Goal: Task Accomplishment & Management: Complete application form

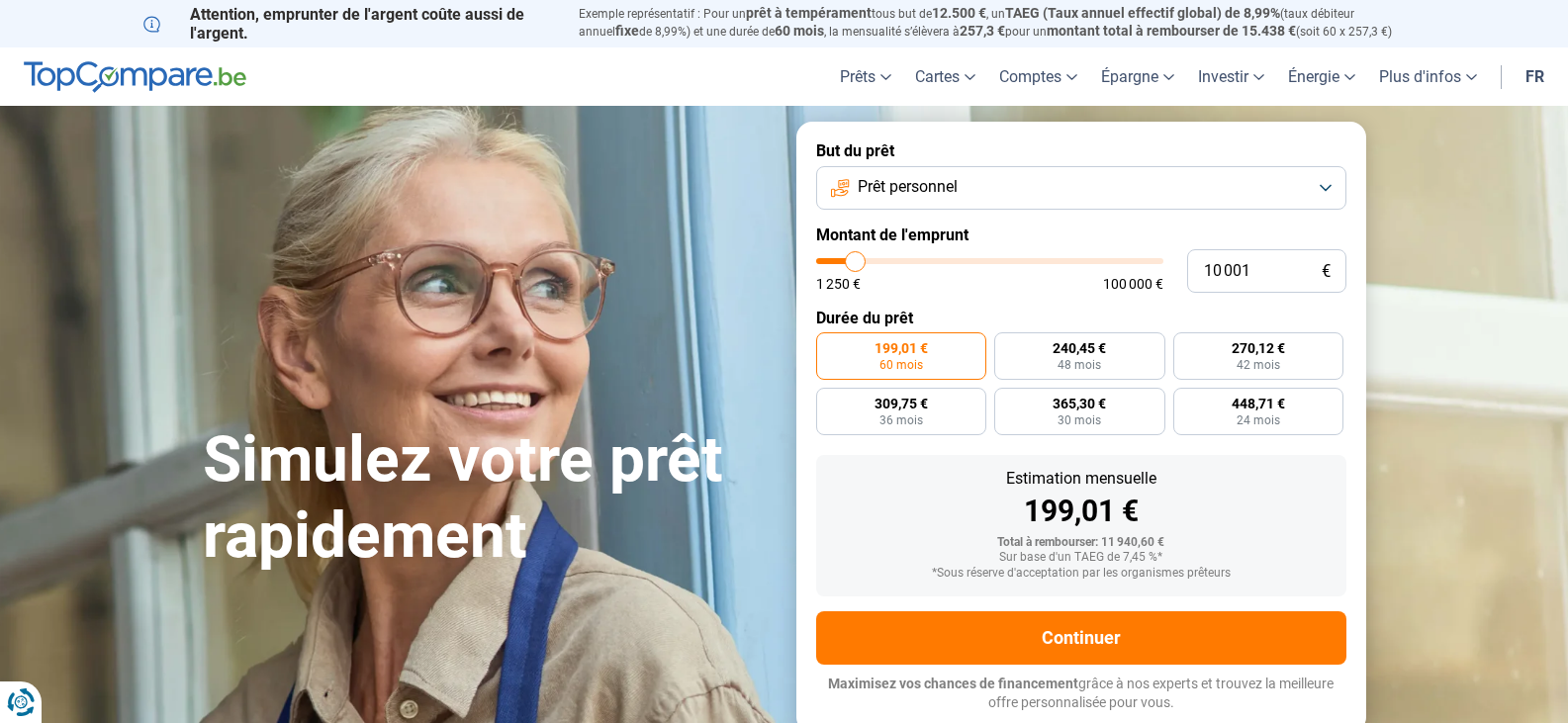
type input "1 000"
type input "1250"
type input "100"
type input "1250"
type input "10"
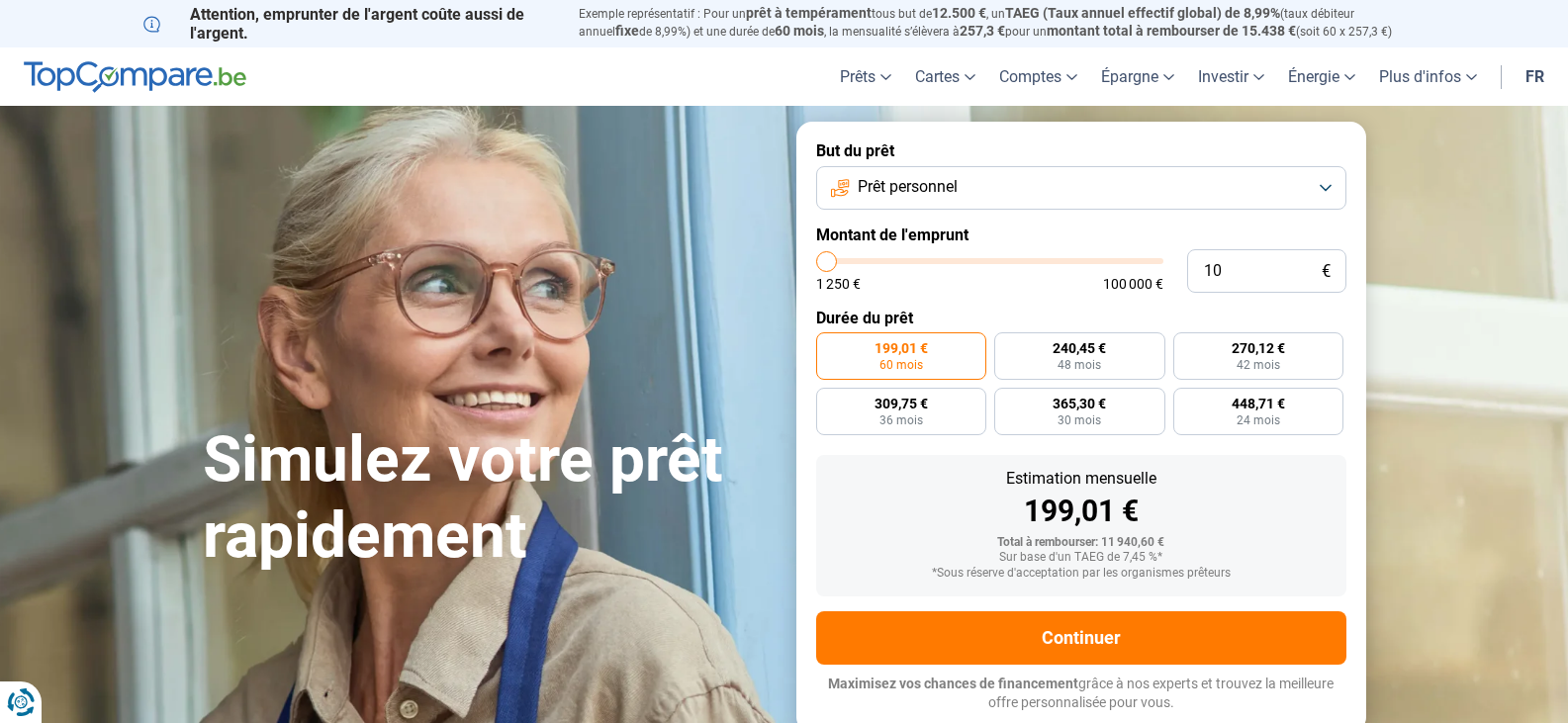
type input "1250"
type input "1"
type input "1250"
type input "0"
type input "1250"
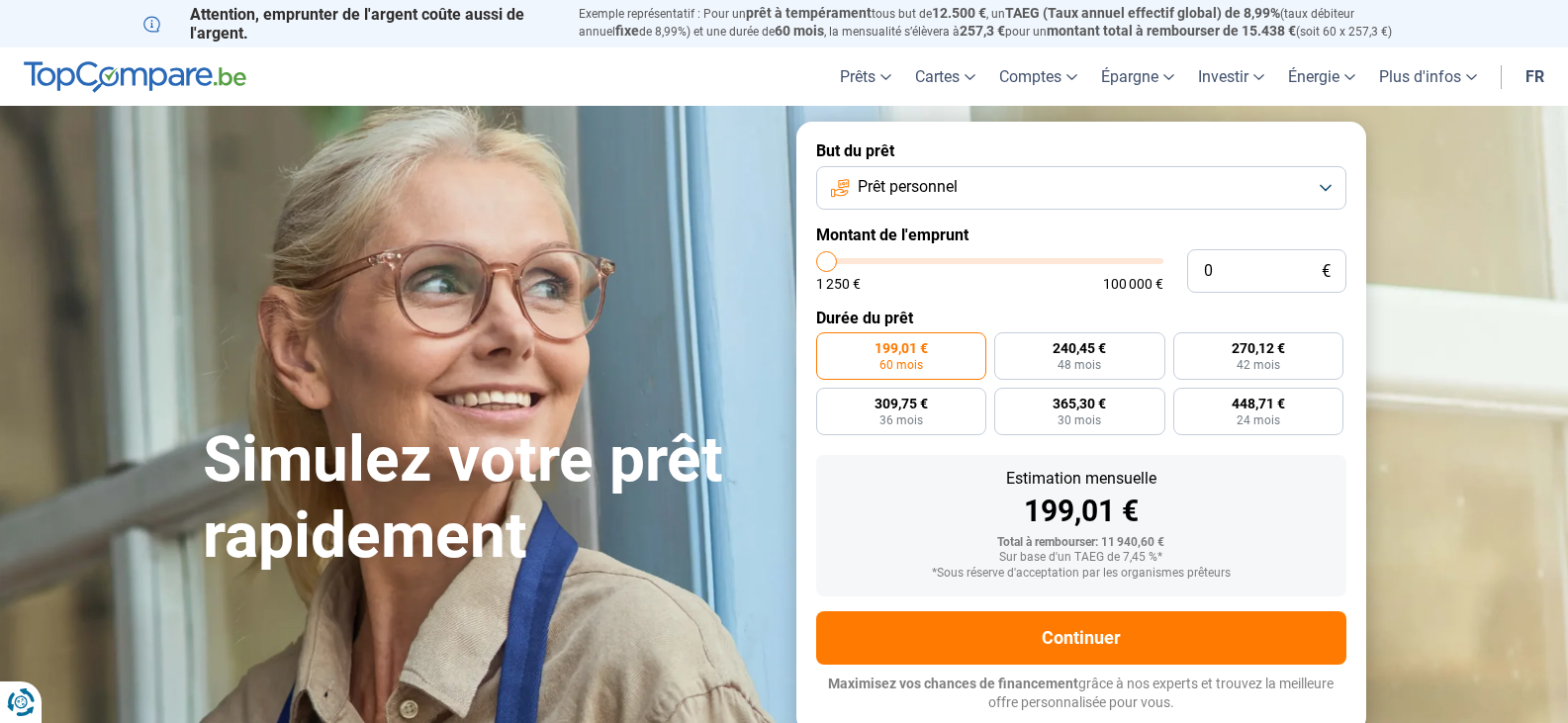
type input "5"
type input "1250"
type input "50"
type input "1250"
type input "500"
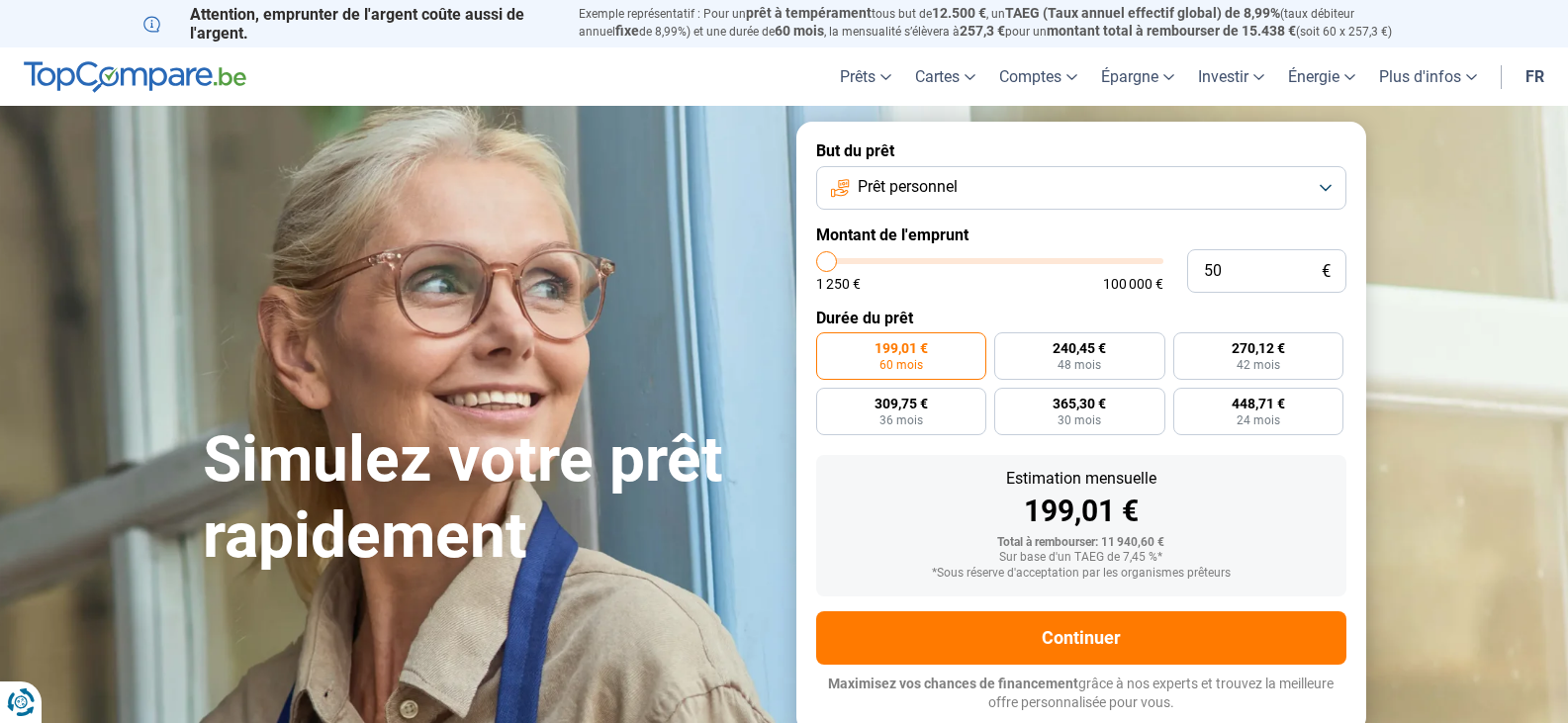
type input "1250"
type input "5 000"
type input "5000"
radio input "true"
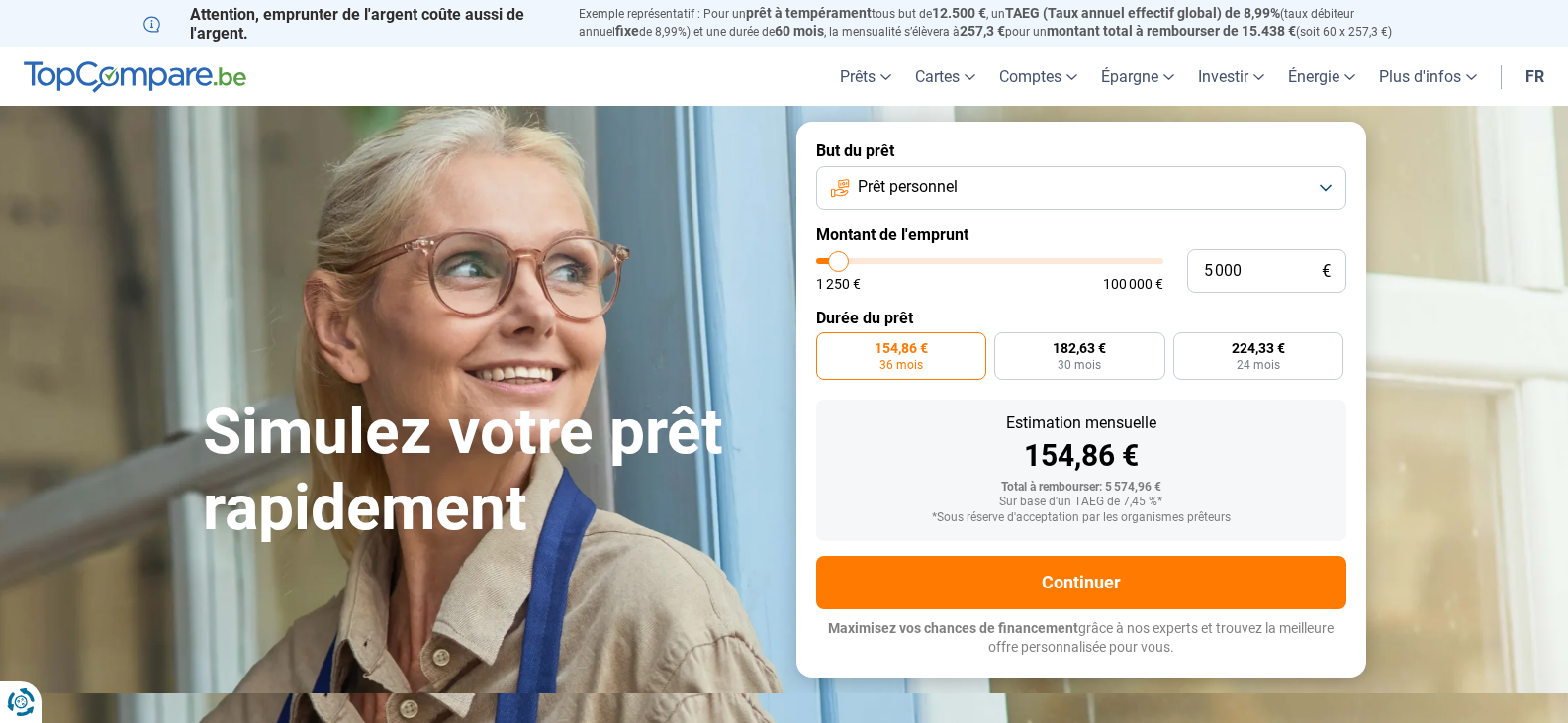
type input "5 000"
click at [1330, 191] on button "Prêt personnel" at bounding box center [1081, 188] width 531 height 44
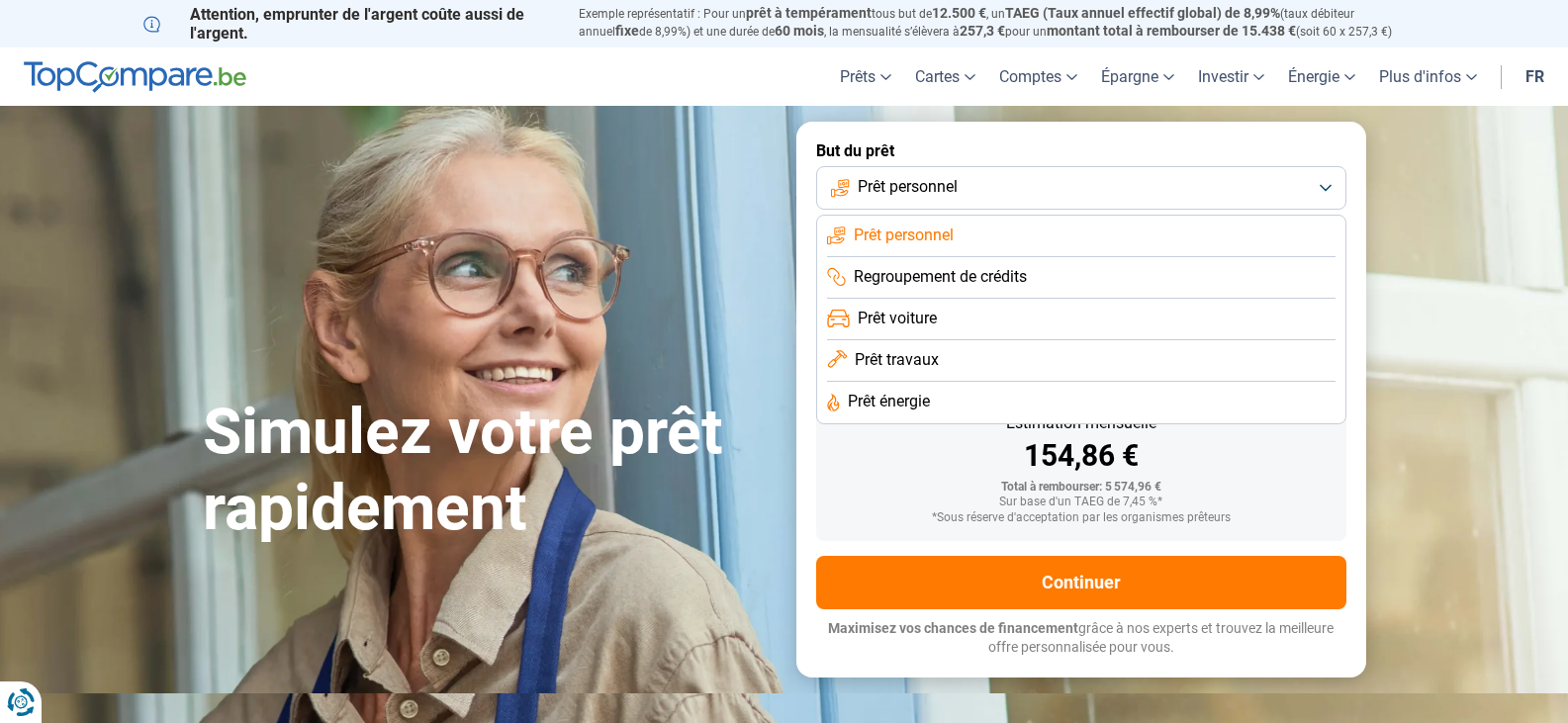
click at [1330, 191] on button "Prêt personnel" at bounding box center [1081, 188] width 531 height 44
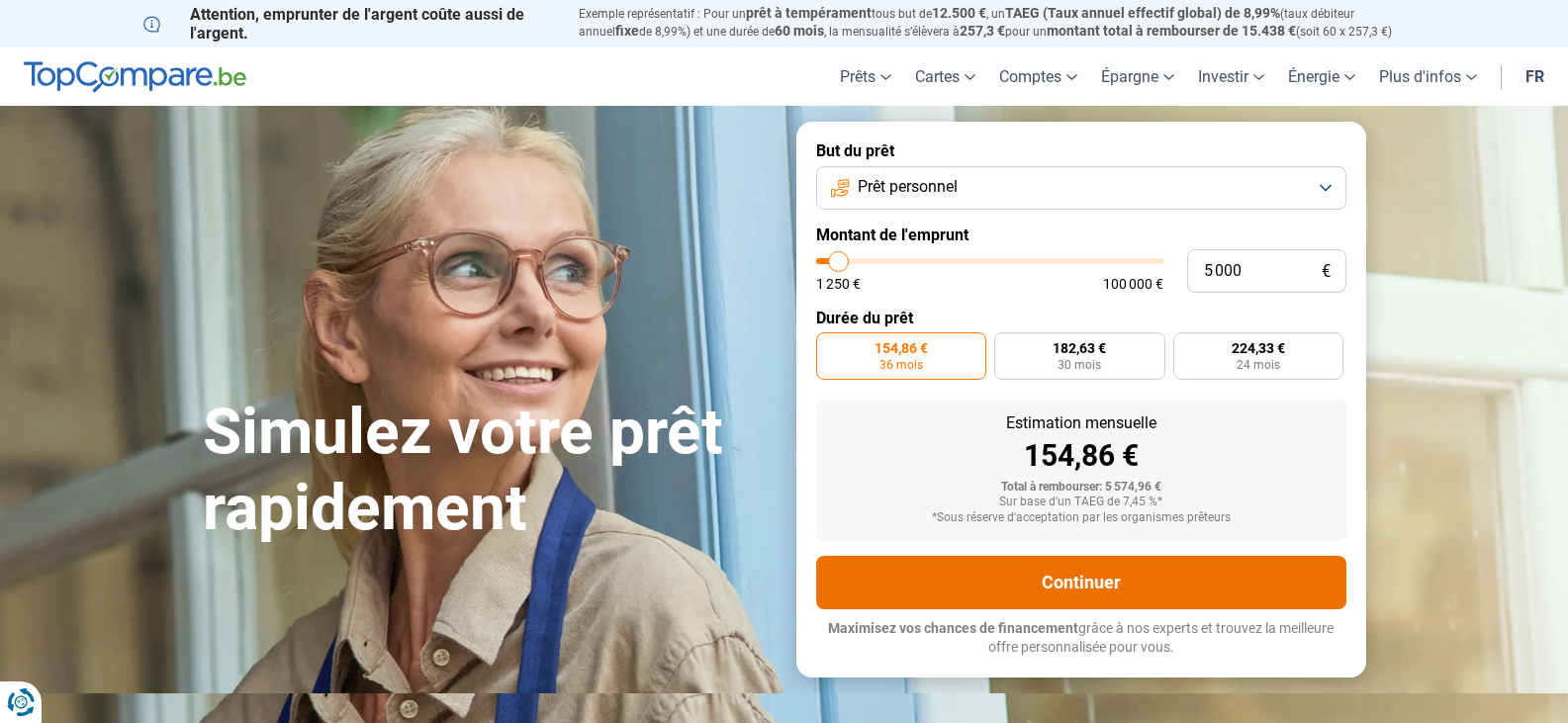
click at [1092, 581] on button "Continuer" at bounding box center [1081, 582] width 531 height 54
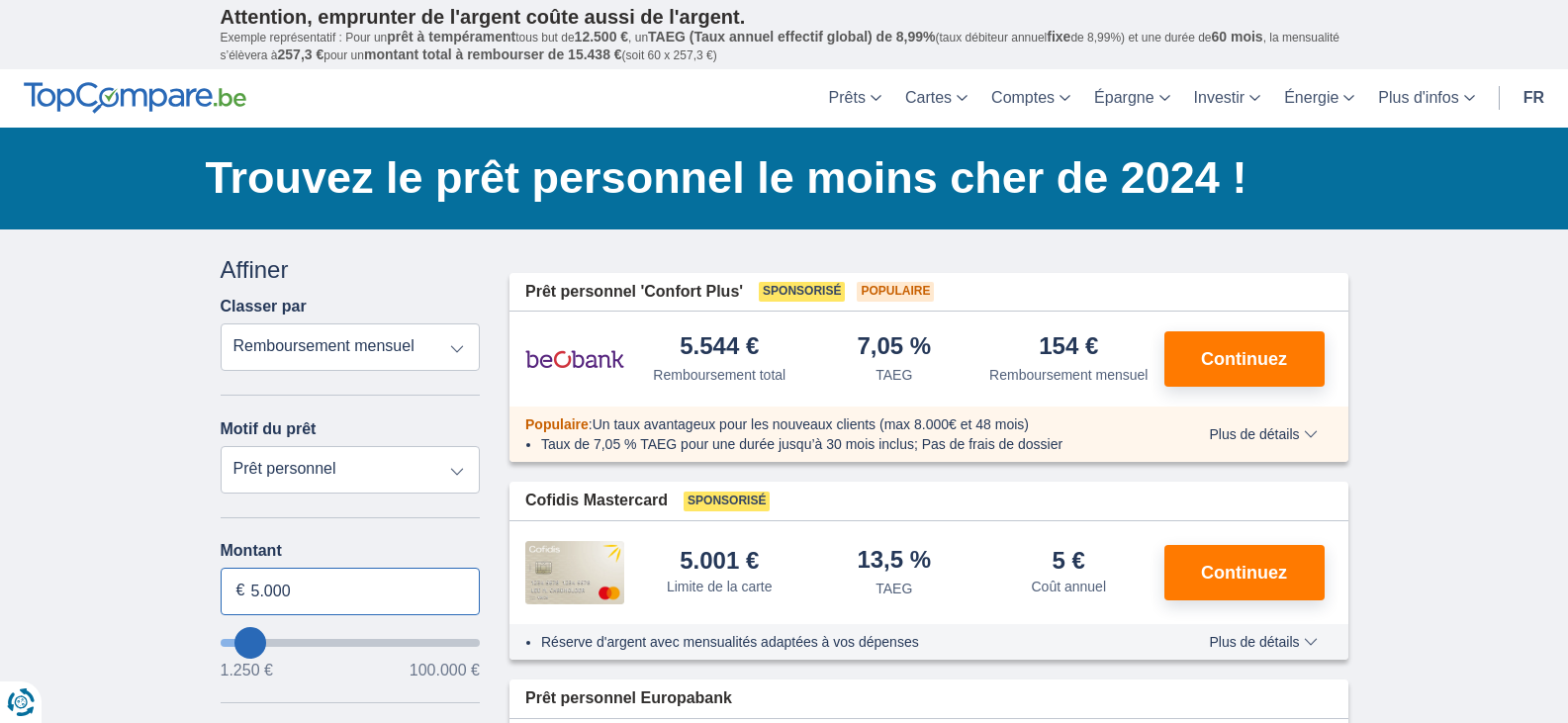
click at [307, 594] on input "5.000" at bounding box center [350, 591] width 260 height 48
type input "5"
type input "2.500"
type input "2250"
select select "24"
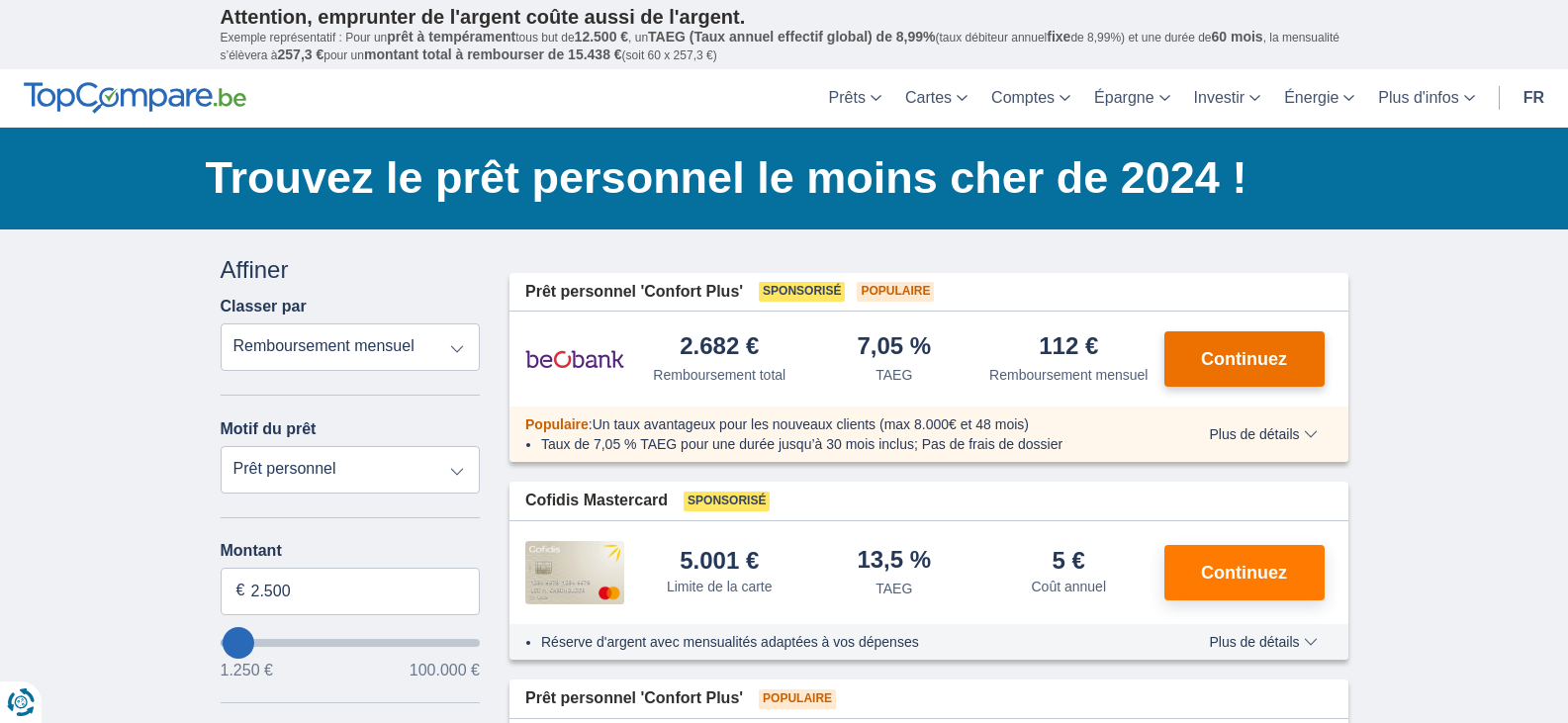
click at [1263, 370] on button "Continuez" at bounding box center [1244, 359] width 161 height 56
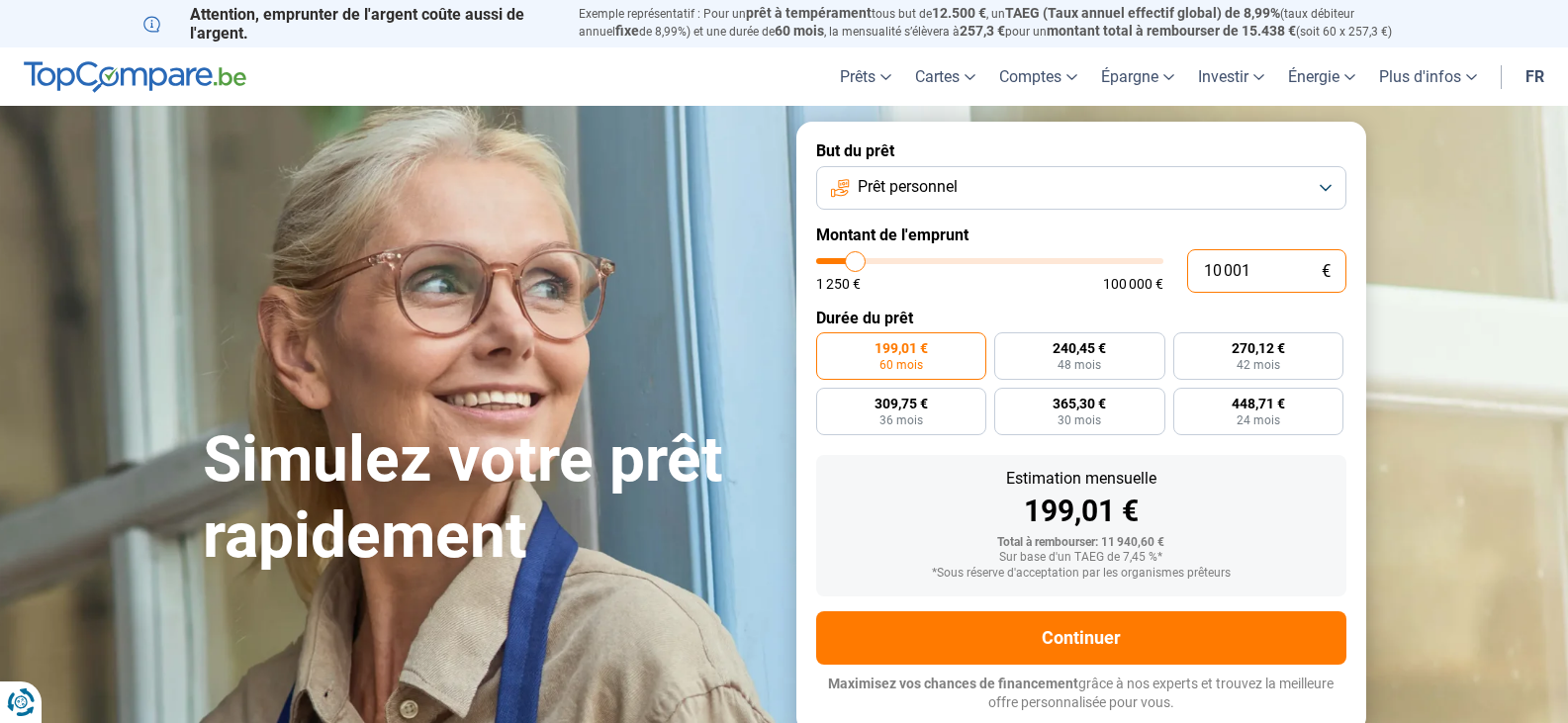
click at [1296, 261] on input "10 001" at bounding box center [1267, 271] width 160 height 44
type input "1 000"
type input "1250"
type input "100"
type input "1250"
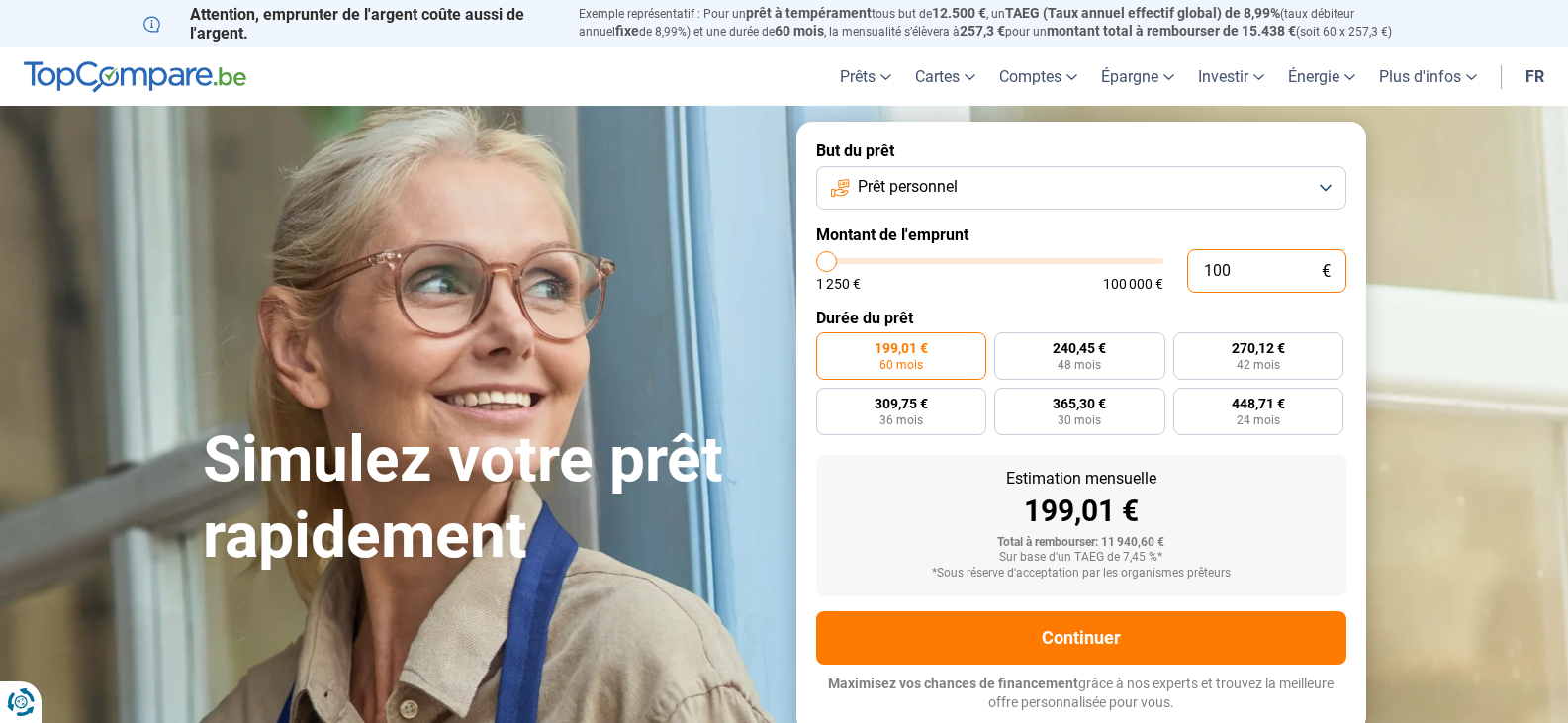
type input "10"
type input "1250"
type input "1"
type input "1250"
type input "0"
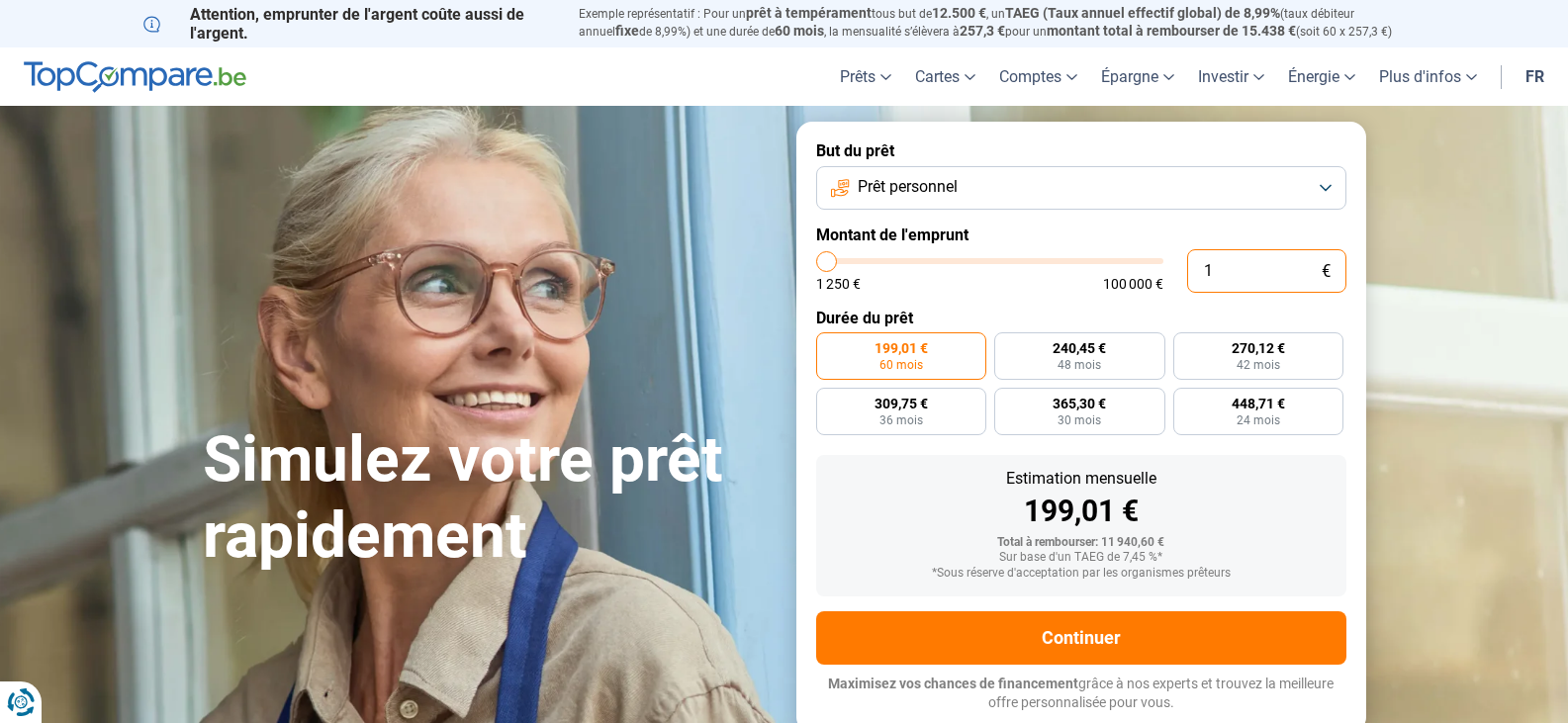
type input "1250"
type input "3"
type input "1250"
type input "30"
type input "1250"
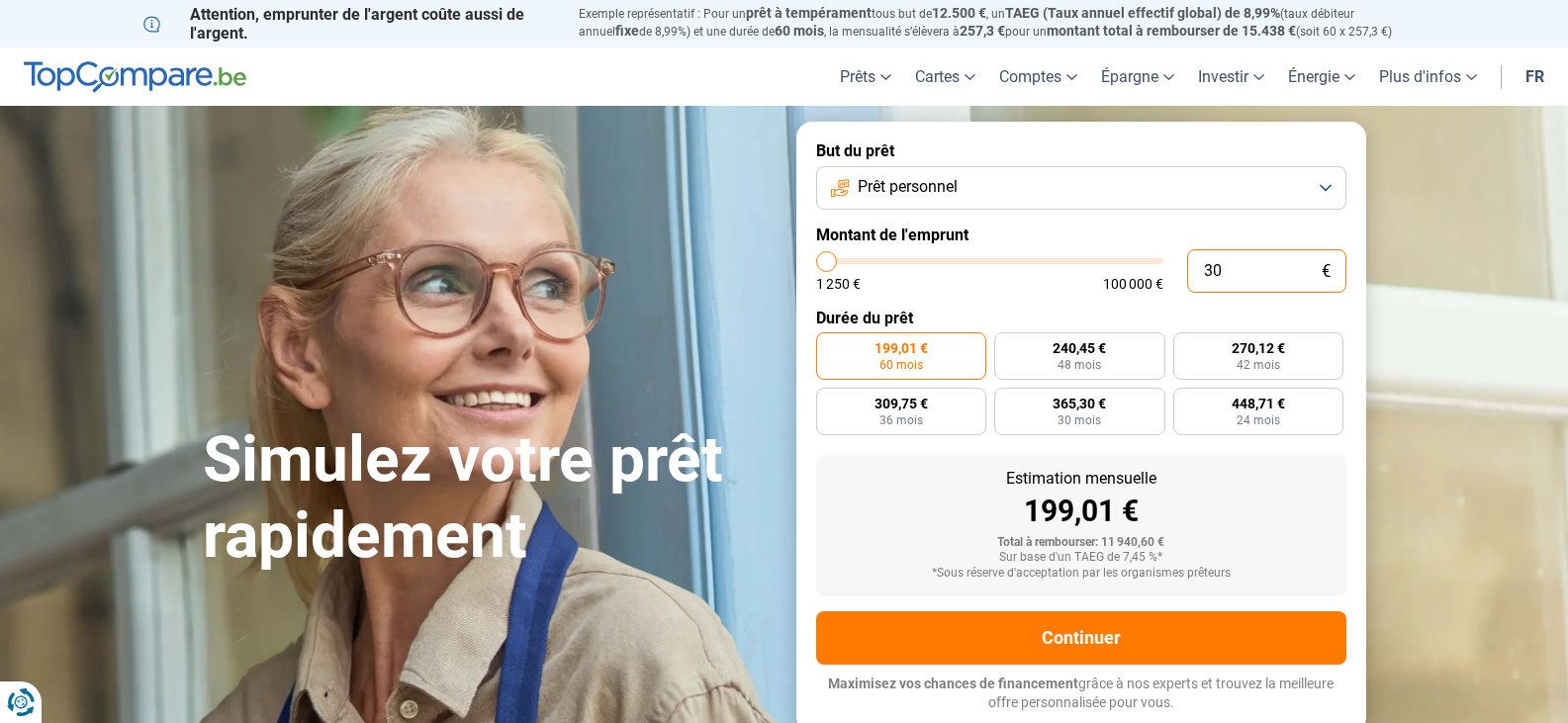
type input "300"
type input "1250"
type input "1 250"
type input "1250"
radio input "true"
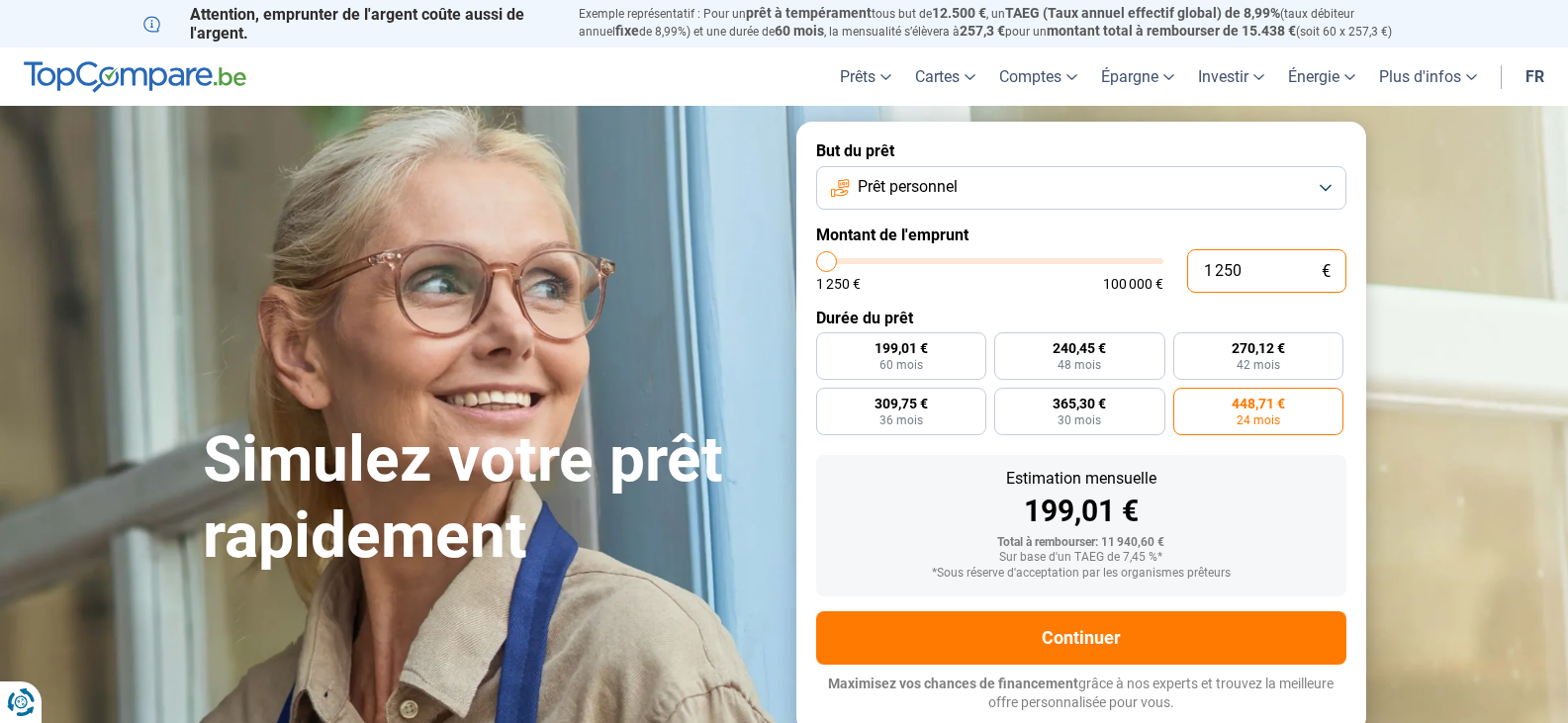
type input "12 500"
type input "12500"
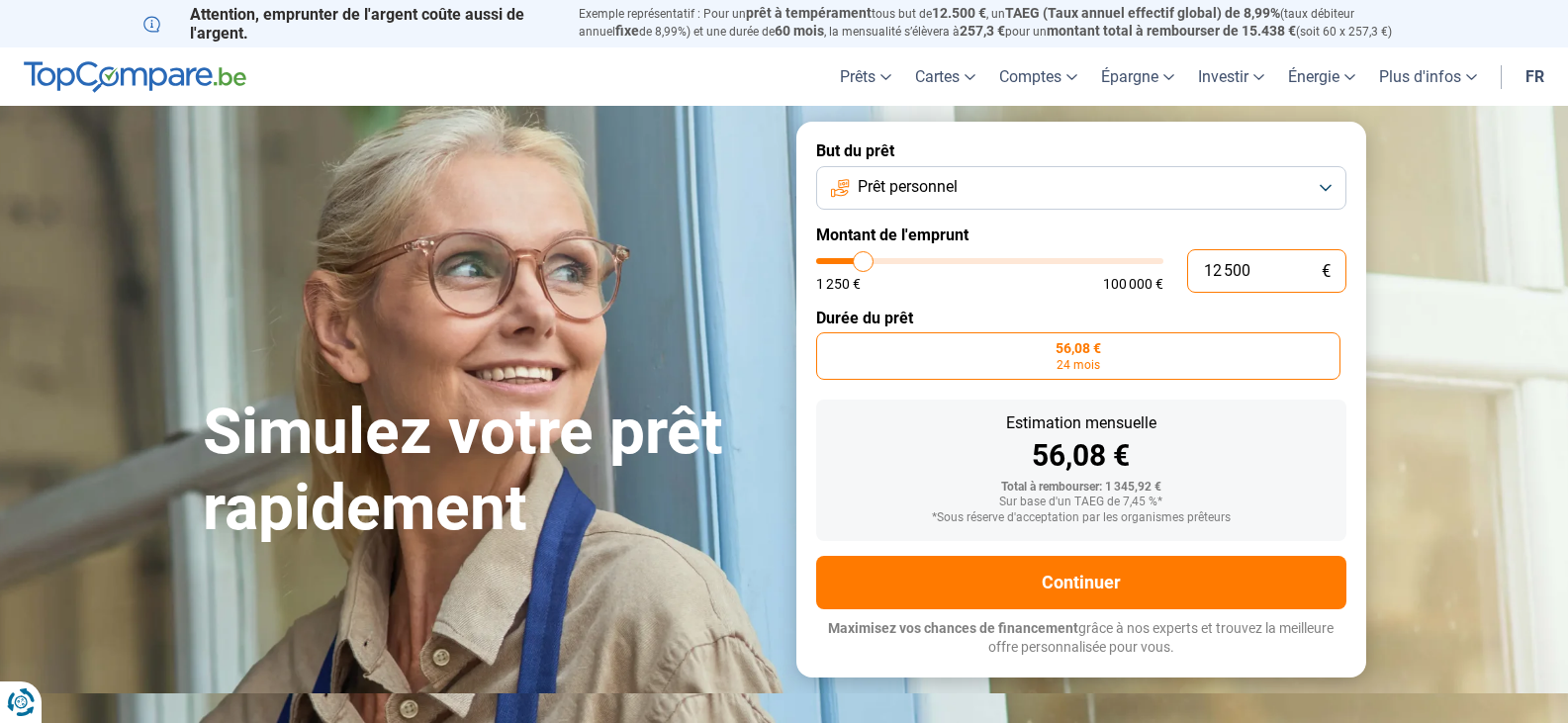
type input "1 250"
type input "1250"
radio input "false"
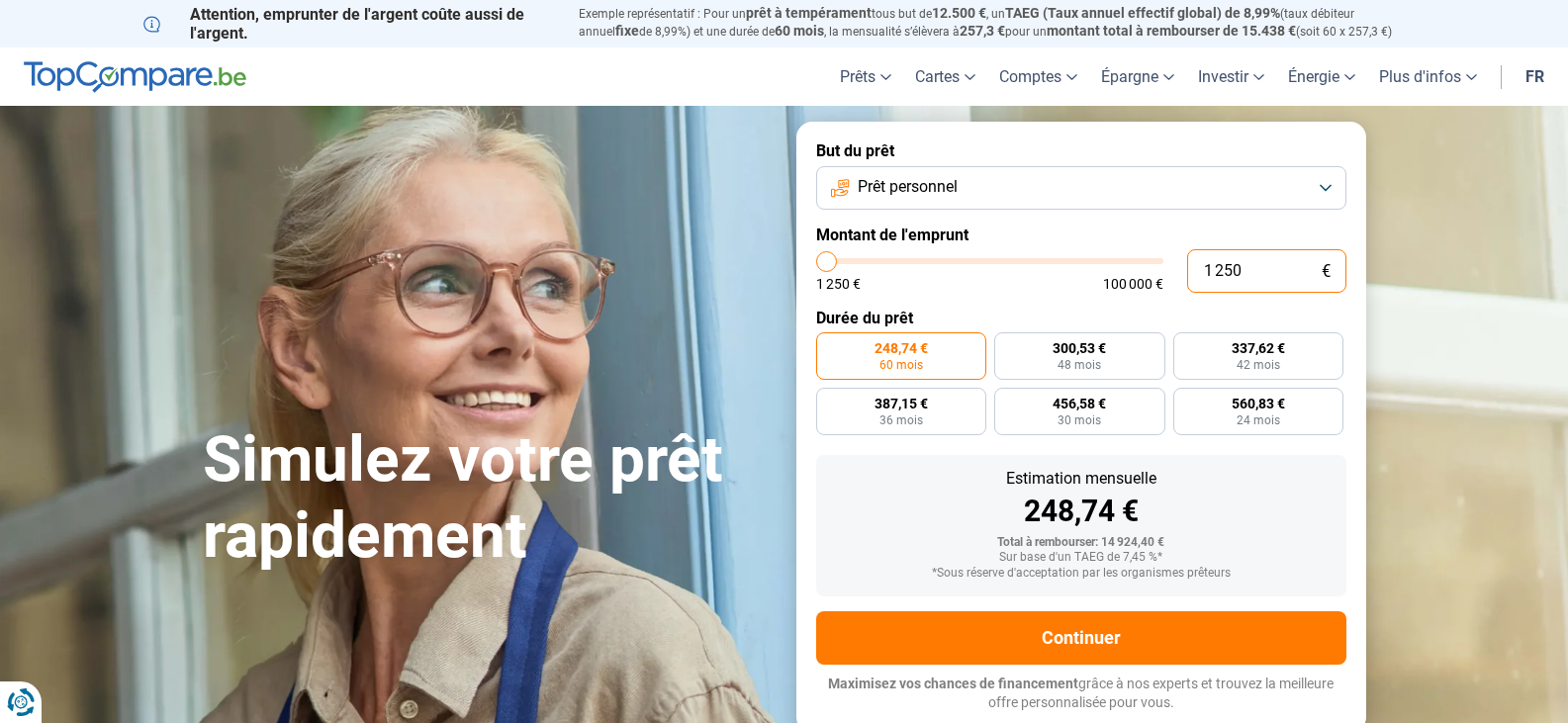
type input "125"
type input "1250"
type input "12"
type input "1250"
type input "1"
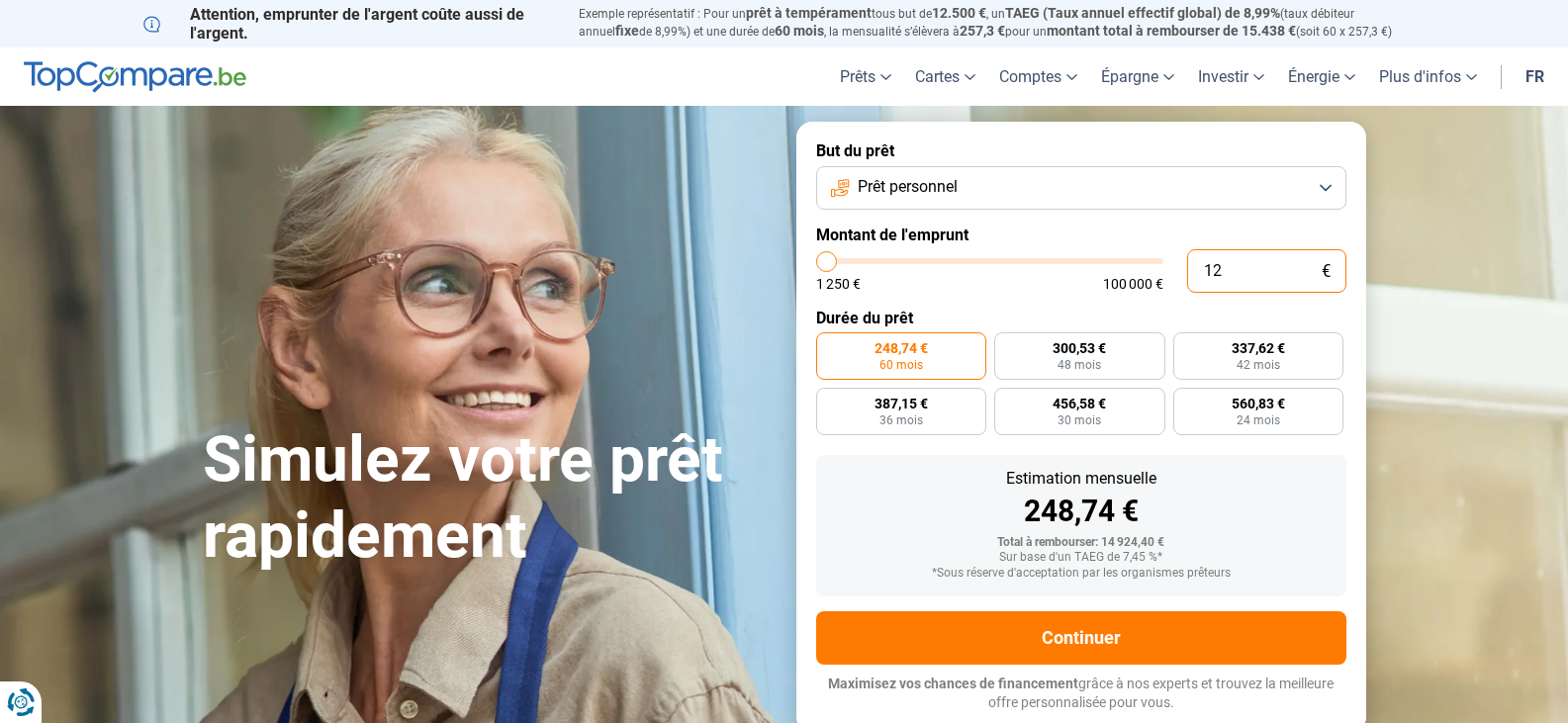
type input "1250"
type input "0"
type input "1250"
type input "3"
type input "1250"
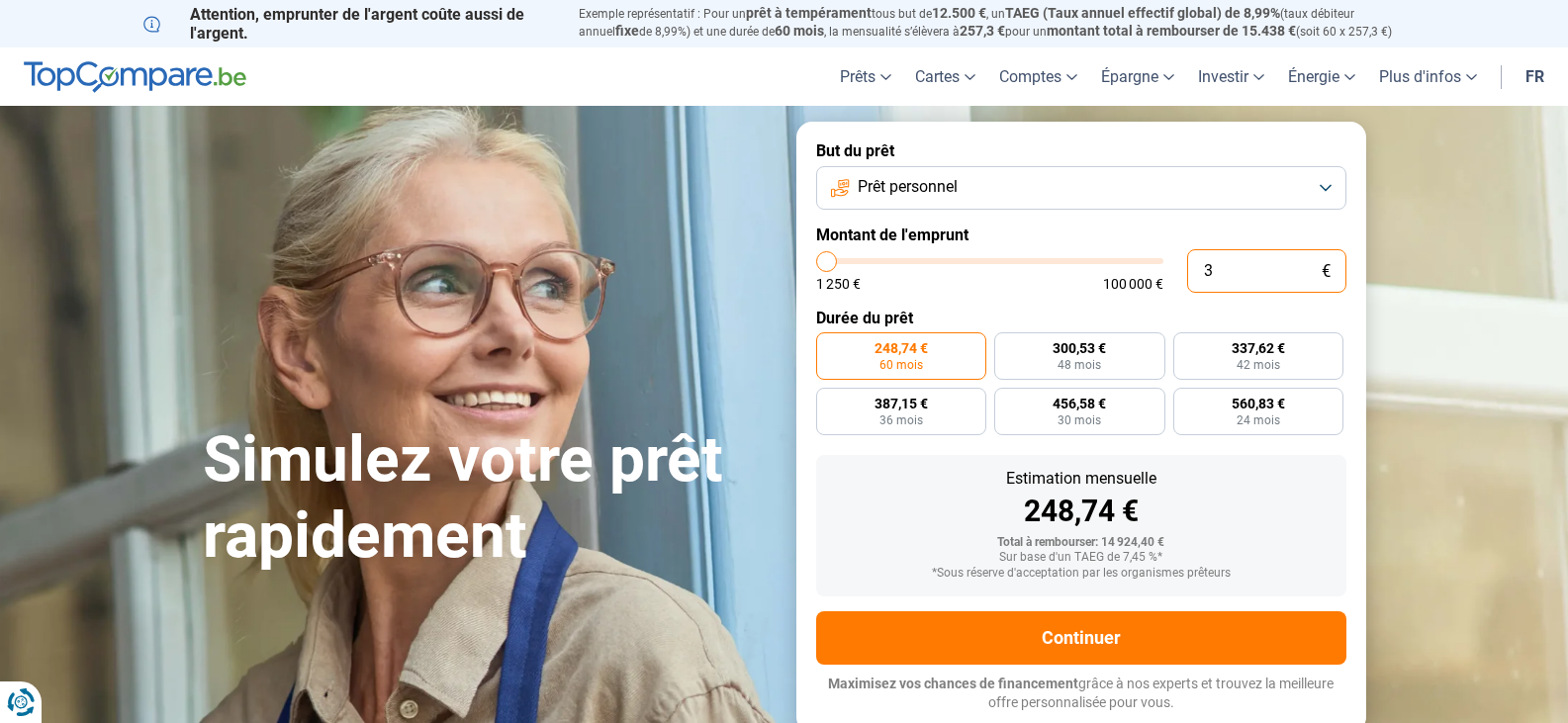
type input "30"
type input "1250"
type input "300"
type input "1250"
type input "3 000"
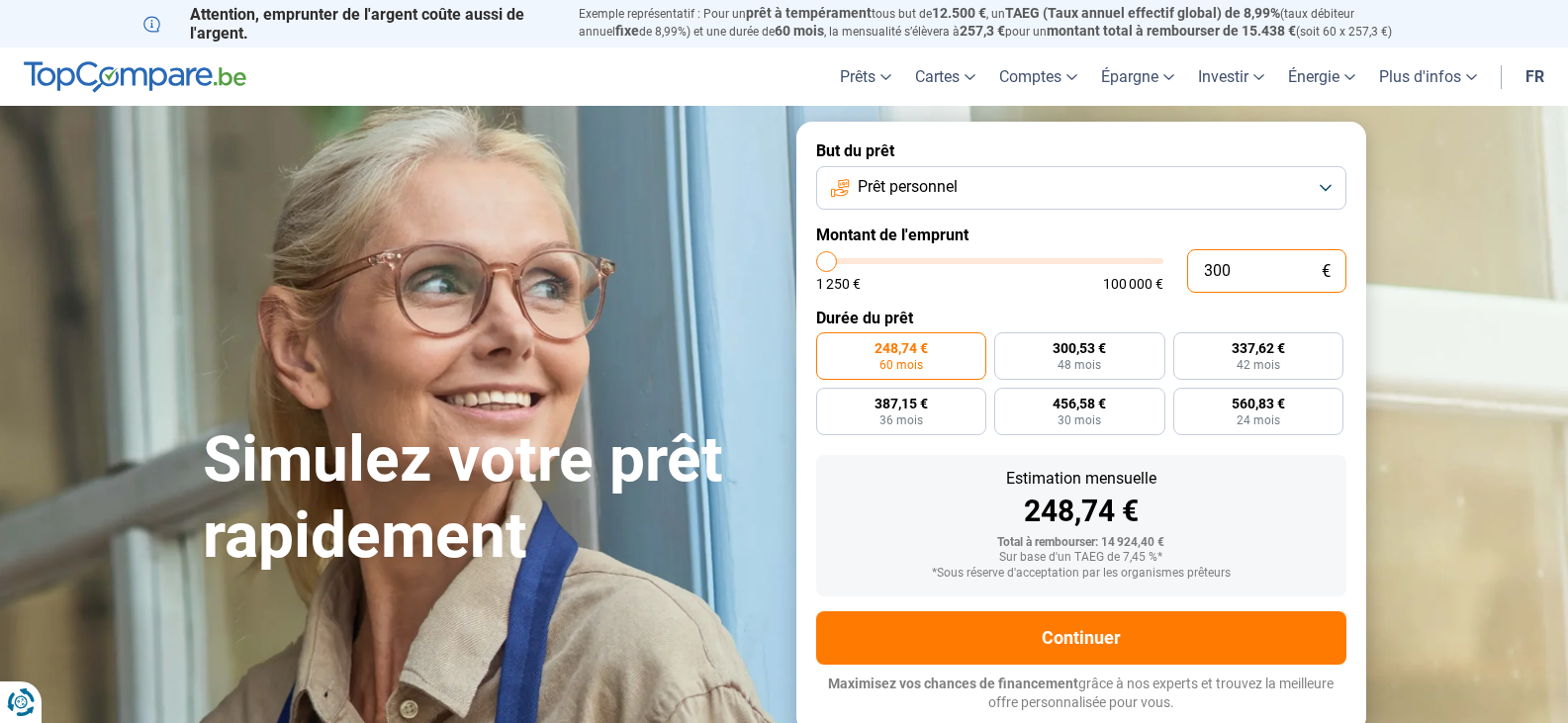
type input "3000"
radio input "true"
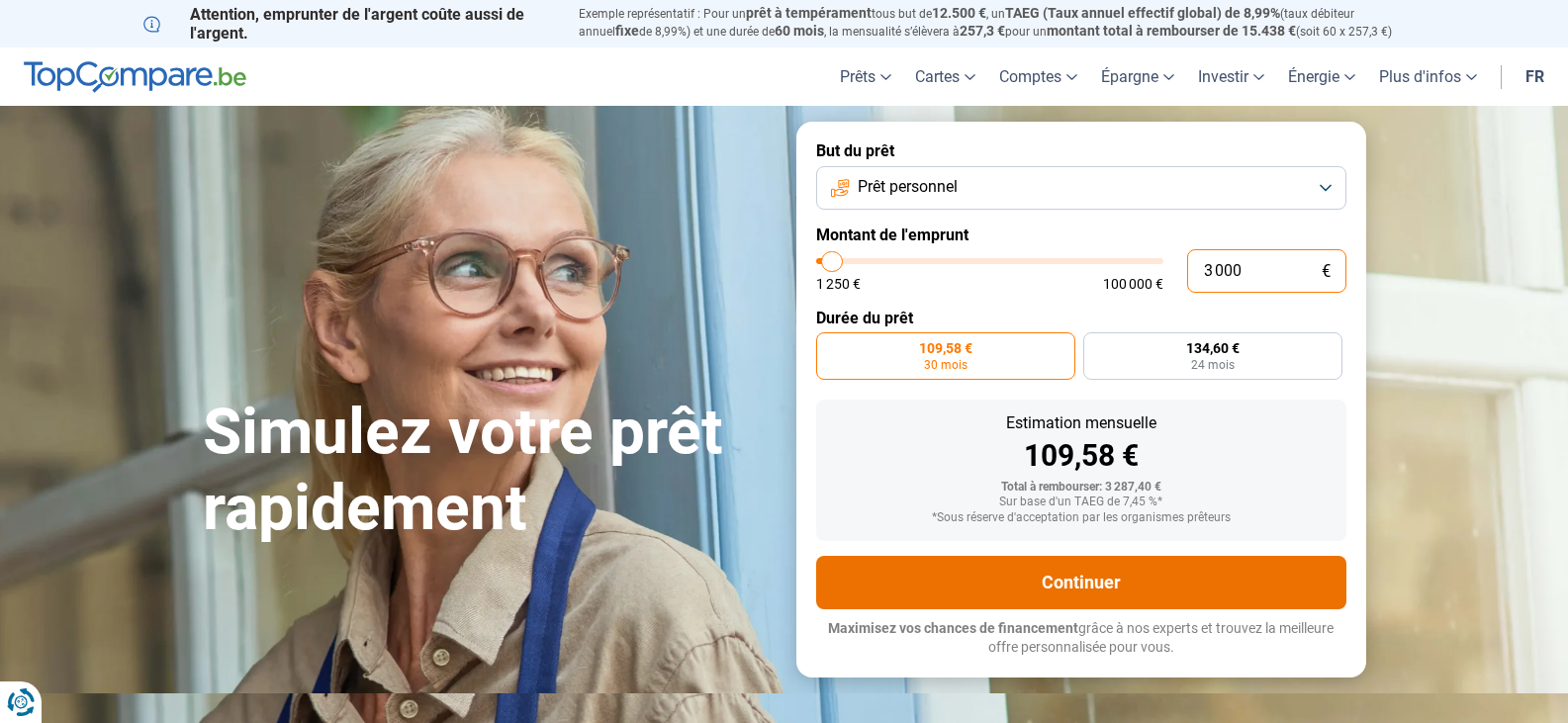
type input "3 000"
click at [1155, 570] on button "Continuer" at bounding box center [1081, 582] width 531 height 54
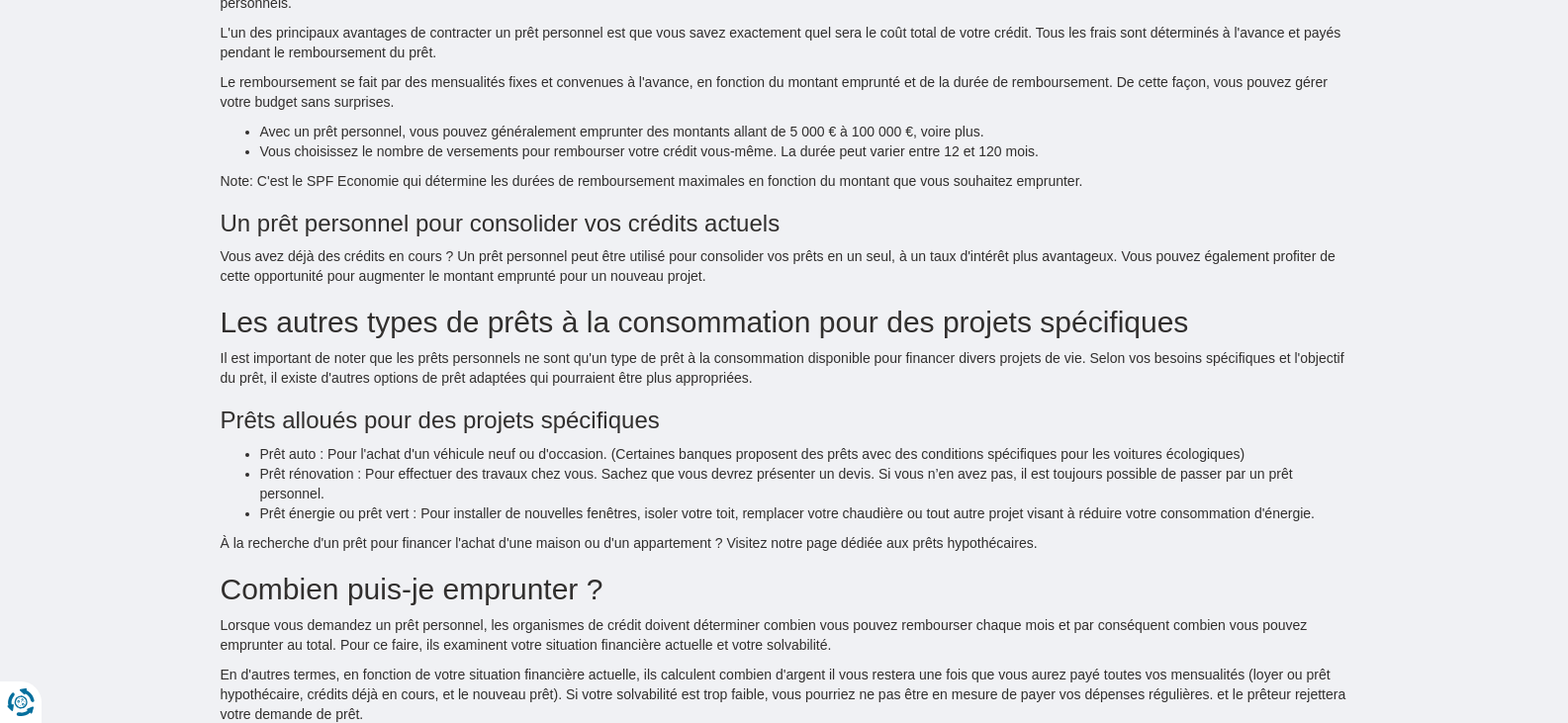
scroll to position [1879, 0]
